Goal: Information Seeking & Learning: Learn about a topic

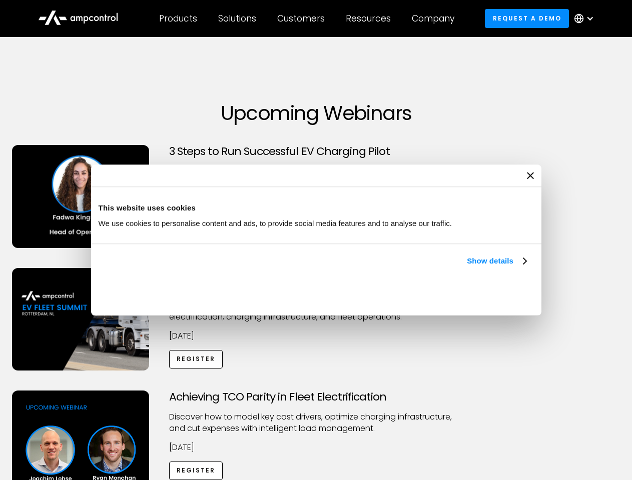
click at [467, 267] on link "Show details" at bounding box center [496, 261] width 59 height 12
click at [0, 0] on div "Necessary cookies help make a website usable by enabling basic functions like p…" at bounding box center [0, 0] width 0 height 0
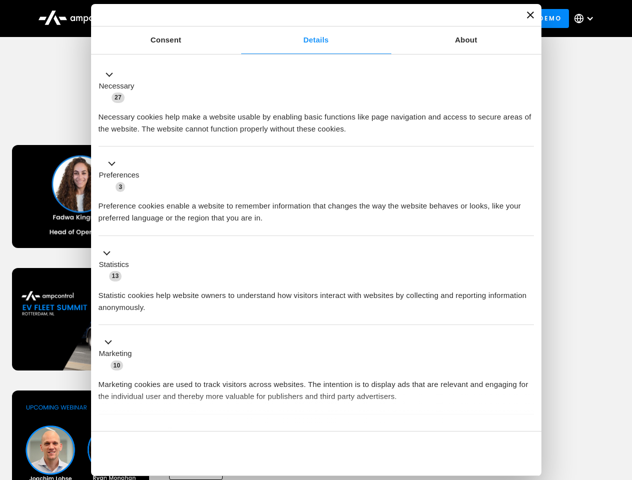
click at [621, 403] on div "Achieving TCO Parity in Fleet Electrification Discover how to model key cost dr…" at bounding box center [316, 469] width 628 height 157
click at [308, 19] on div "Customers" at bounding box center [301, 18] width 48 height 11
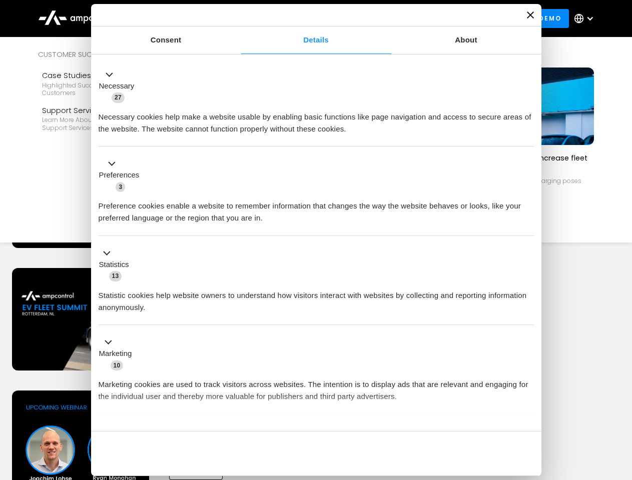
click at [178, 19] on div "Products" at bounding box center [178, 18] width 38 height 11
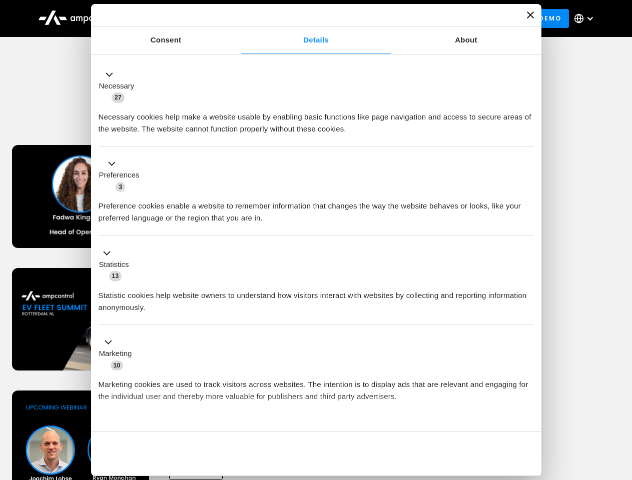
click at [238, 19] on div "Solutions" at bounding box center [237, 18] width 38 height 11
click at [303, 19] on div "Customers" at bounding box center [301, 18] width 48 height 11
click at [370, 19] on div "Resources" at bounding box center [368, 18] width 45 height 11
click at [436, 19] on div "Company" at bounding box center [433, 18] width 43 height 11
click at [586, 19] on div at bounding box center [590, 19] width 8 height 8
